Goal: Navigation & Orientation: Go to known website

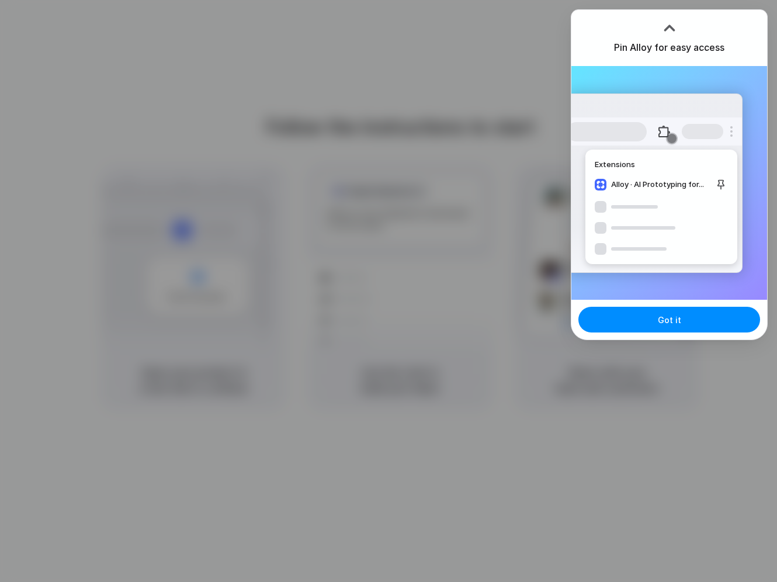
click at [500, 32] on div at bounding box center [388, 291] width 777 height 582
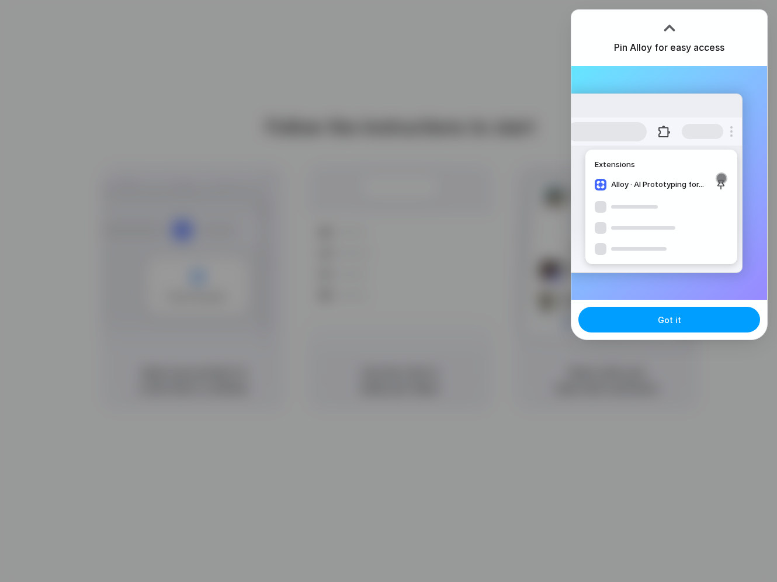
click at [693, 317] on button "Got it" at bounding box center [670, 320] width 182 height 26
